Goal: Task Accomplishment & Management: Use online tool/utility

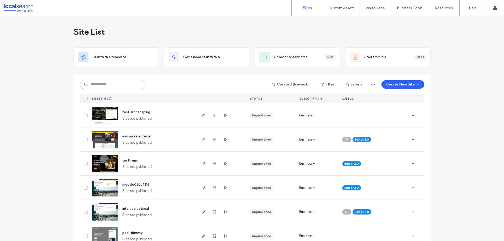
click at [96, 84] on input at bounding box center [113, 84] width 66 height 9
paste input "********"
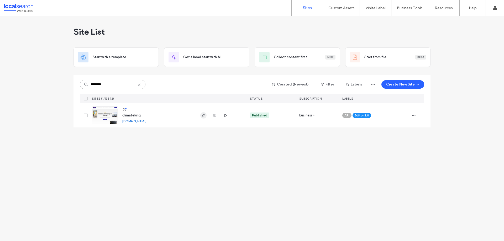
type input "********"
click at [201, 116] on icon "button" at bounding box center [203, 115] width 4 height 4
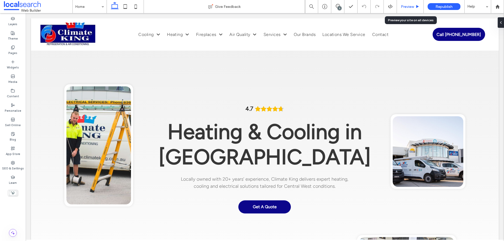
click at [405, 5] on span "Preview" at bounding box center [407, 6] width 13 height 4
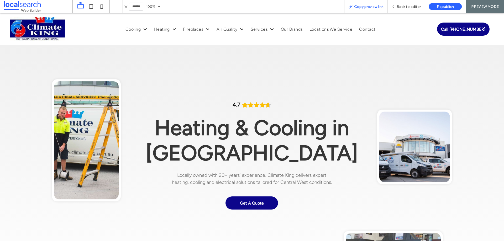
click at [374, 8] on span "Copy preview link" at bounding box center [368, 6] width 29 height 4
drag, startPoint x: 410, startPoint y: 7, endPoint x: 217, endPoint y: 16, distance: 193.5
click at [410, 7] on span "Back to editor" at bounding box center [409, 6] width 24 height 4
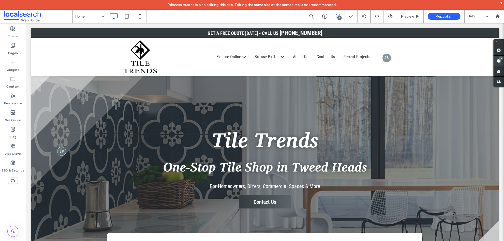
click at [499, 61] on use at bounding box center [499, 61] width 4 height 4
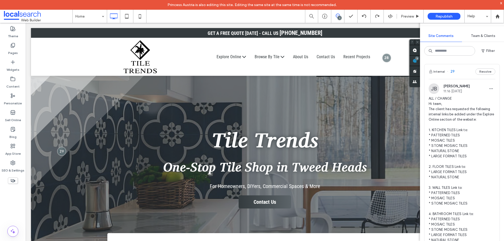
click at [468, 116] on span "ALL / CHANGE Hi team, The client has requested the following internal links be …" at bounding box center [462, 188] width 67 height 184
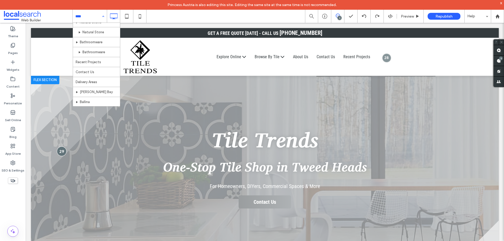
click at [62, 152] on div at bounding box center [62, 152] width 10 height 10
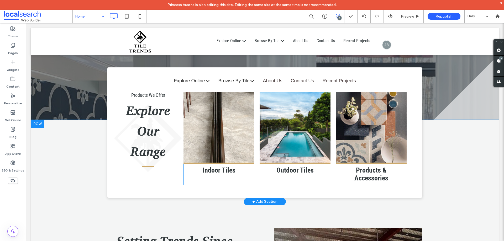
scroll to position [131, 0]
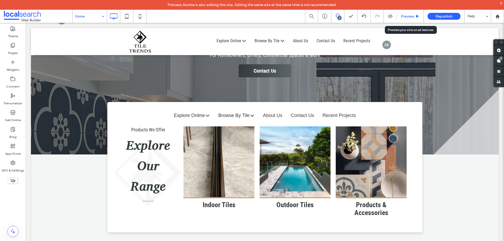
click at [407, 15] on span "Preview" at bounding box center [407, 16] width 13 height 4
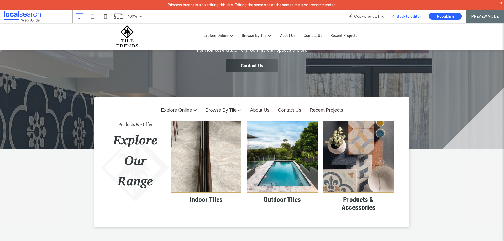
click at [398, 16] on span "Back to editor" at bounding box center [409, 16] width 24 height 4
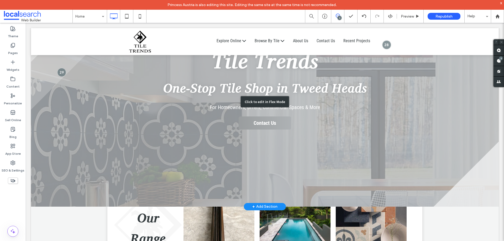
scroll to position [79, 0]
click at [64, 71] on div at bounding box center [62, 73] width 10 height 10
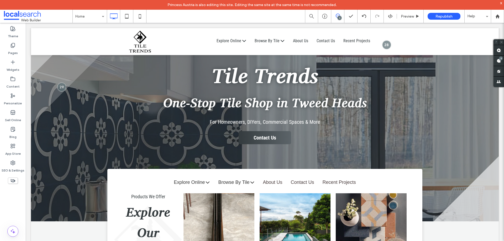
scroll to position [26, 0]
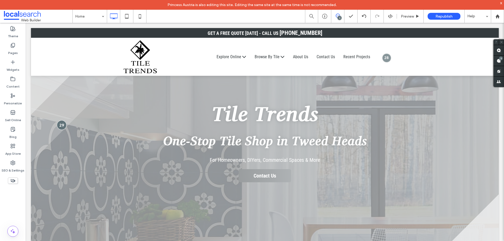
click at [59, 125] on div at bounding box center [62, 125] width 10 height 10
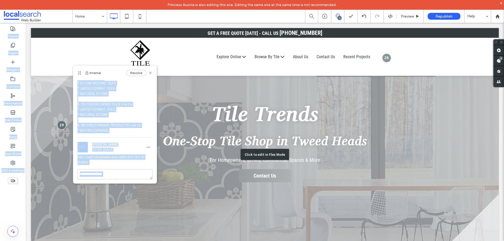
scroll to position [145, 0]
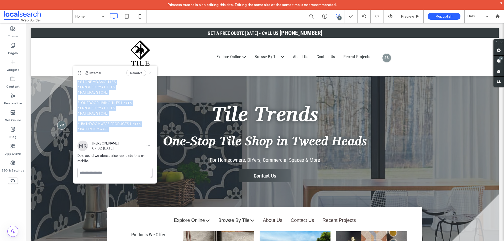
drag, startPoint x: 77, startPoint y: 101, endPoint x: 124, endPoint y: 129, distance: 54.8
click at [124, 129] on span "ALL / CHANGE Hi team, The client has requested the following internal links be …" at bounding box center [114, 40] width 75 height 184
copy span "1. KITCHEN TILES Link to: * PATTERNED TILES * MOSAIC TILES * STONE MOSAIC TILES…"
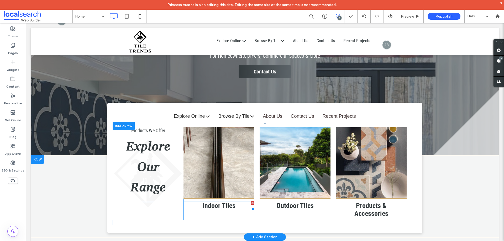
scroll to position [158, 0]
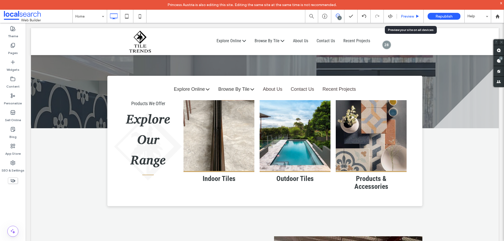
drag, startPoint x: 196, startPoint y: 89, endPoint x: 405, endPoint y: 16, distance: 221.2
click at [405, 16] on span "Preview" at bounding box center [407, 16] width 13 height 4
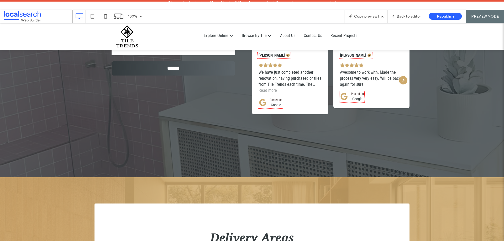
scroll to position [1981, 0]
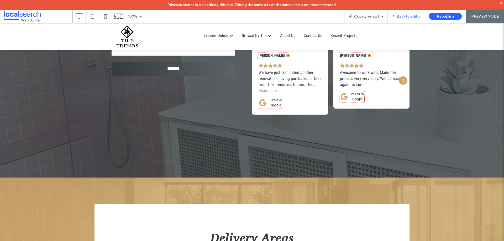
drag, startPoint x: 406, startPoint y: 18, endPoint x: 369, endPoint y: 19, distance: 37.3
click at [406, 18] on span "Back to editor" at bounding box center [409, 16] width 24 height 4
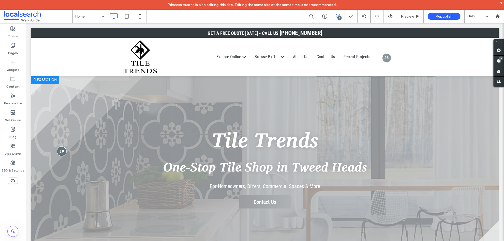
click at [60, 149] on div at bounding box center [62, 152] width 10 height 10
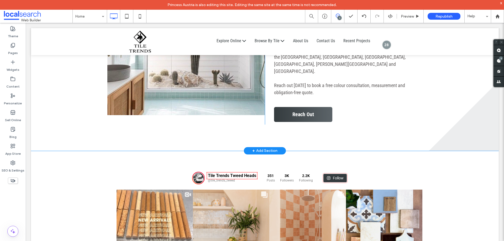
scroll to position [1392, 0]
